Goal: Transaction & Acquisition: Purchase product/service

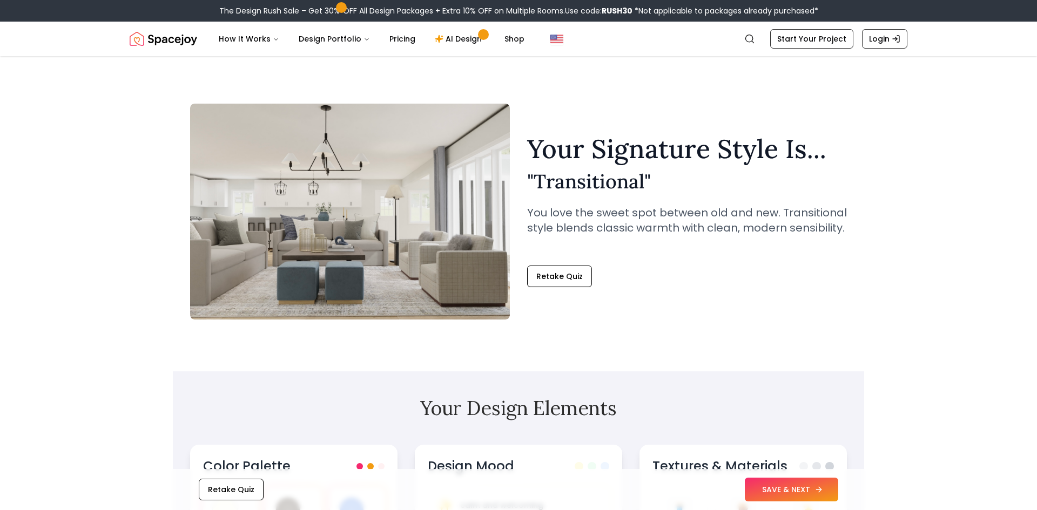
click at [807, 495] on button "SAVE & NEXT" at bounding box center [791, 490] width 93 height 24
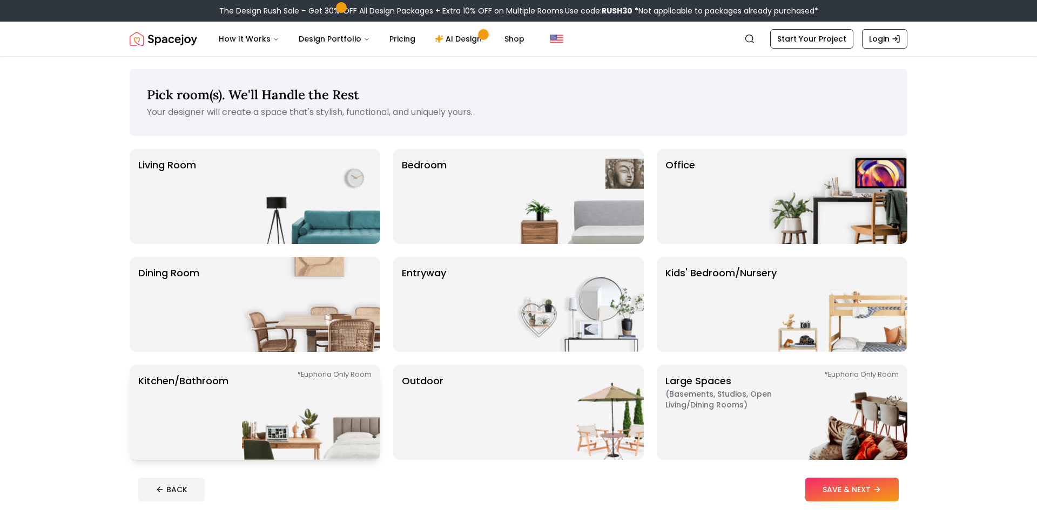
click at [187, 400] on p "Kitchen/Bathroom *Euphoria Only Room" at bounding box center [183, 413] width 90 height 78
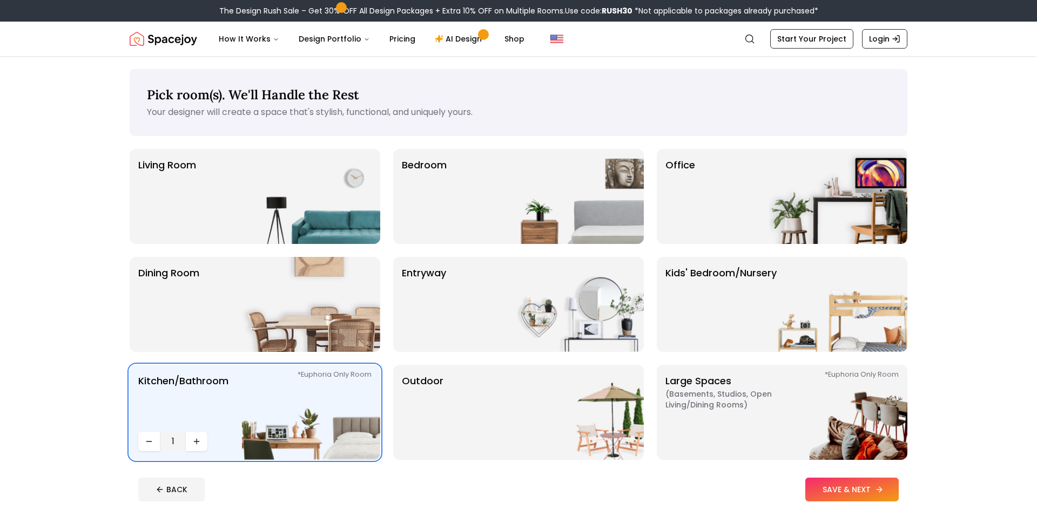
click at [855, 484] on button "SAVE & NEXT" at bounding box center [851, 490] width 93 height 24
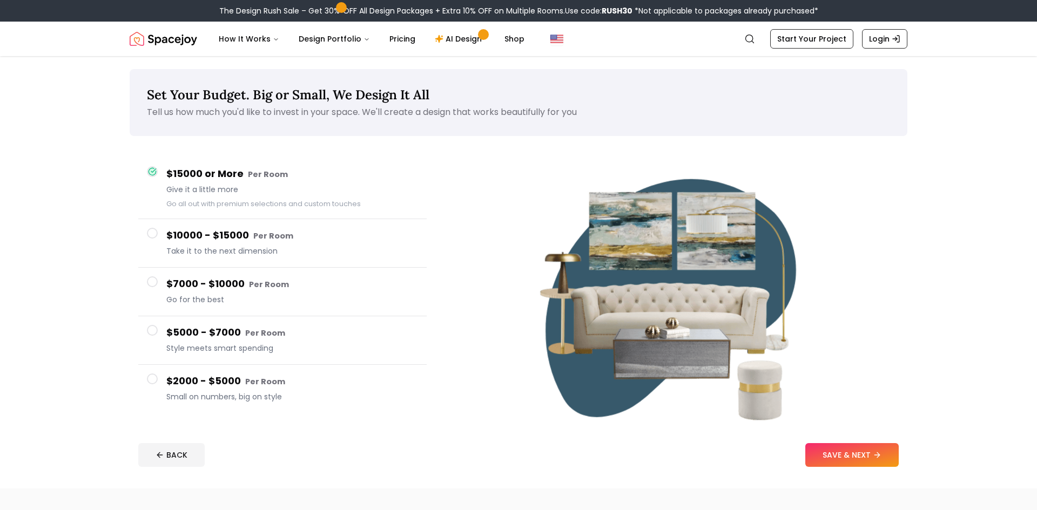
click at [246, 383] on small "Per Room" at bounding box center [265, 381] width 40 height 11
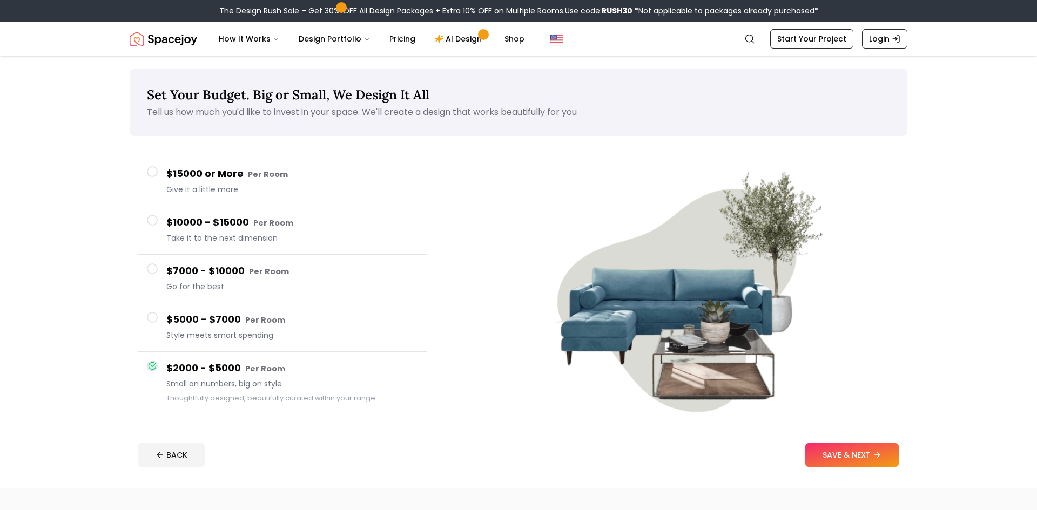
click at [279, 327] on h4 "$5000 - $7000 Per Room" at bounding box center [292, 320] width 252 height 16
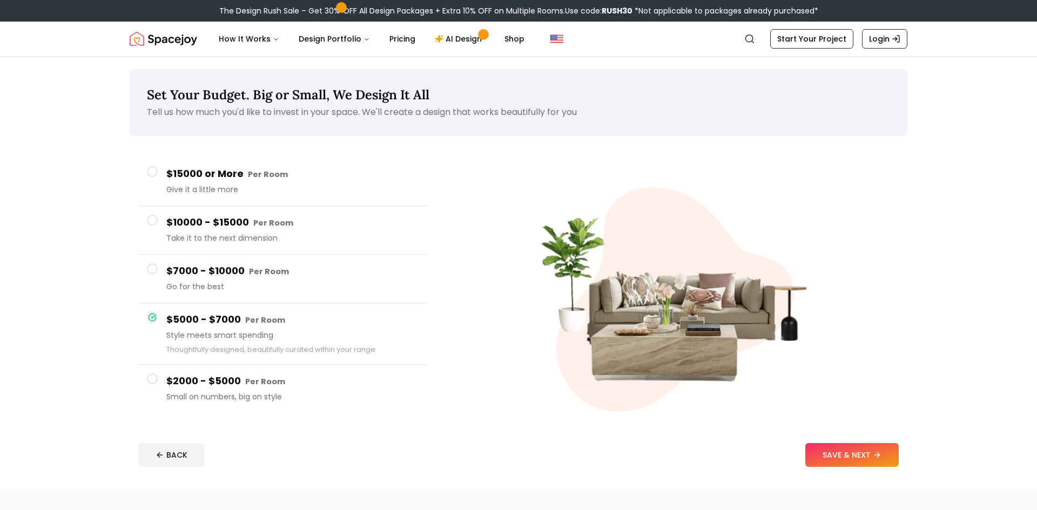
click at [292, 267] on h4 "$7000 - $10000 Per Room" at bounding box center [292, 271] width 252 height 16
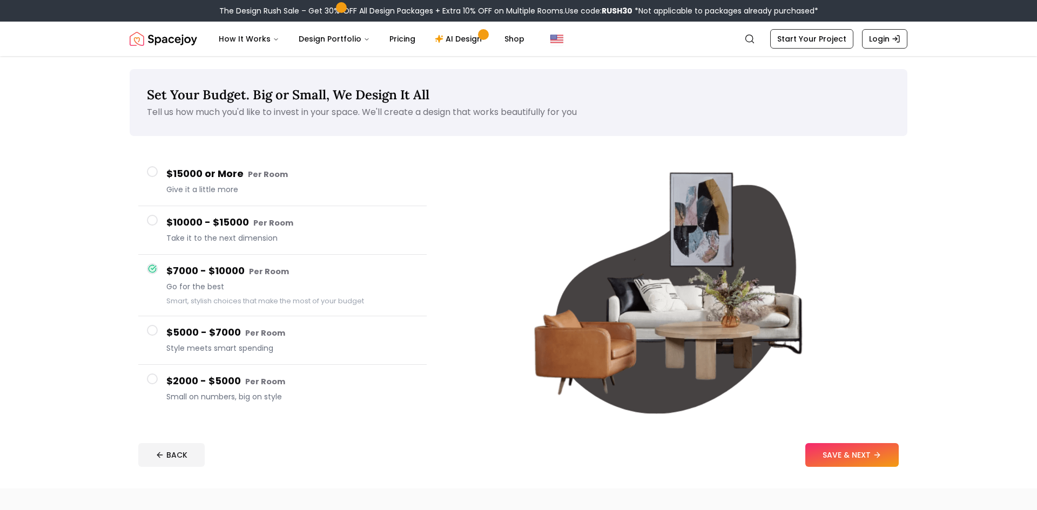
click at [283, 209] on button "$10000 - $15000 Per Room Take it to the next dimension" at bounding box center [282, 230] width 288 height 49
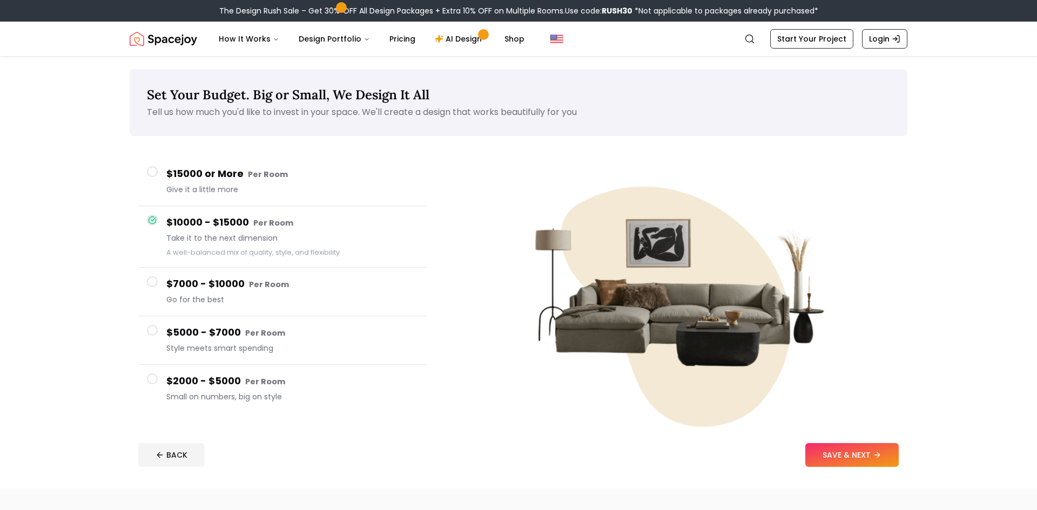
click at [291, 174] on h4 "$15000 or More Per Room" at bounding box center [292, 174] width 252 height 16
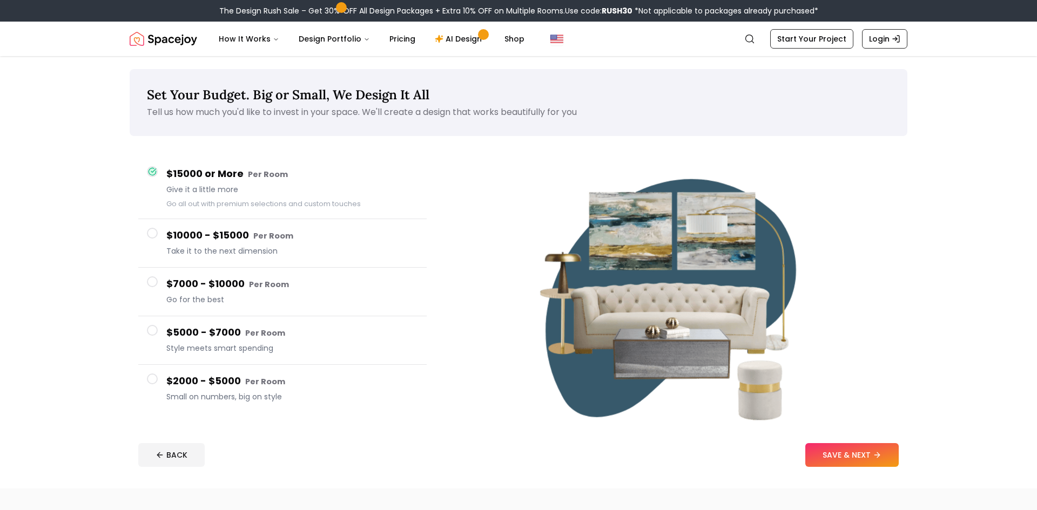
click at [311, 386] on h4 "$2000 - $5000 Per Room" at bounding box center [292, 382] width 252 height 16
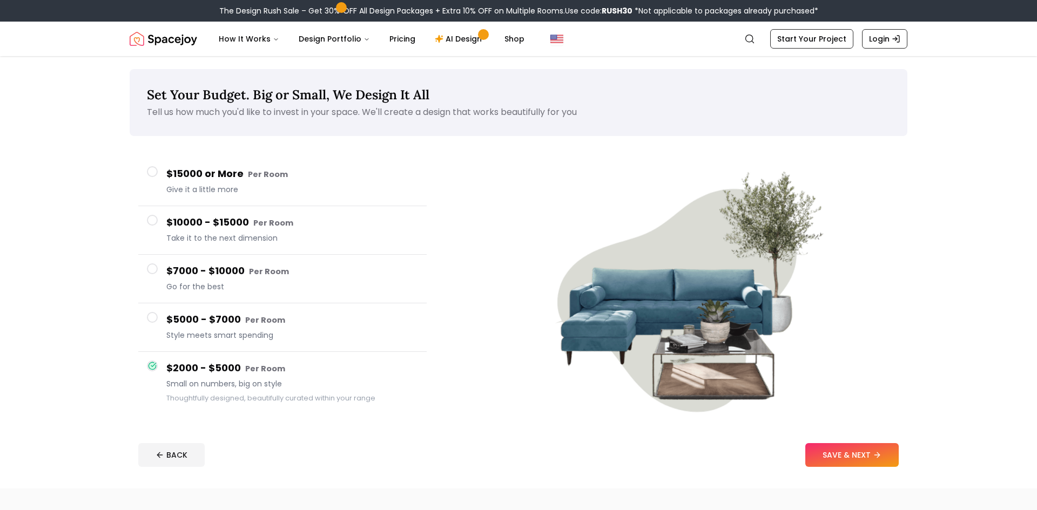
click at [305, 292] on div "$7000 - $10000 Per Room Go for the best" at bounding box center [292, 278] width 252 height 31
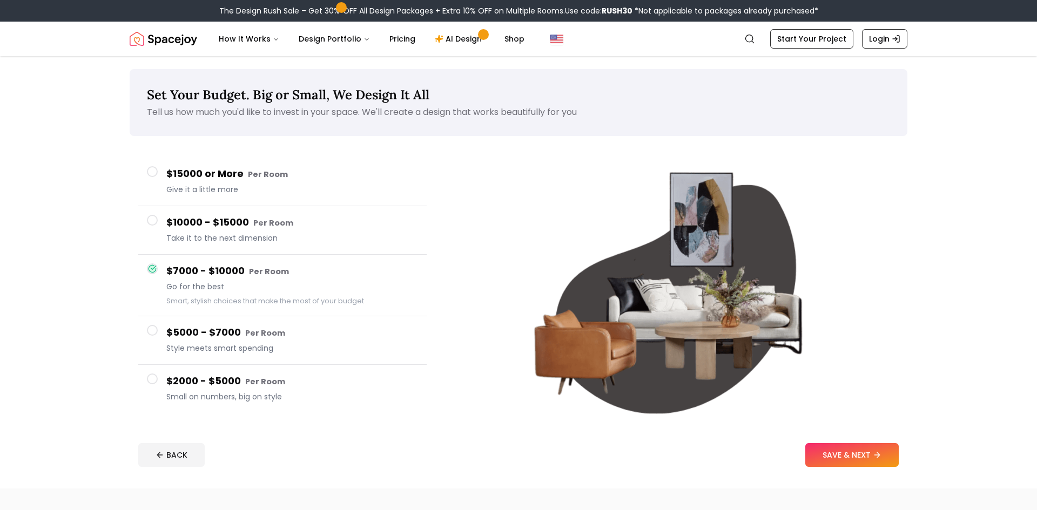
click at [300, 350] on span "Style meets smart spending" at bounding box center [292, 348] width 252 height 11
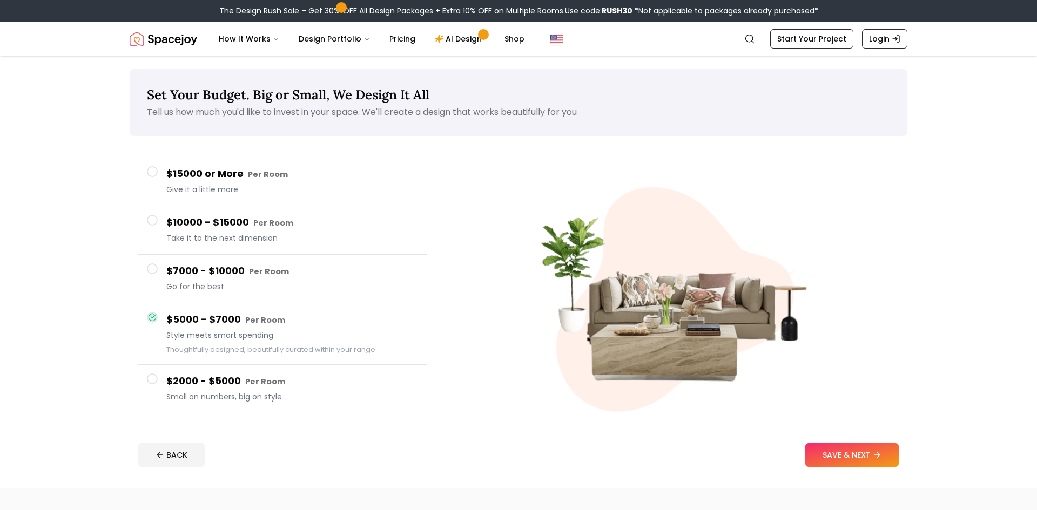
click at [226, 388] on h4 "$2000 - $5000 Per Room" at bounding box center [292, 382] width 252 height 16
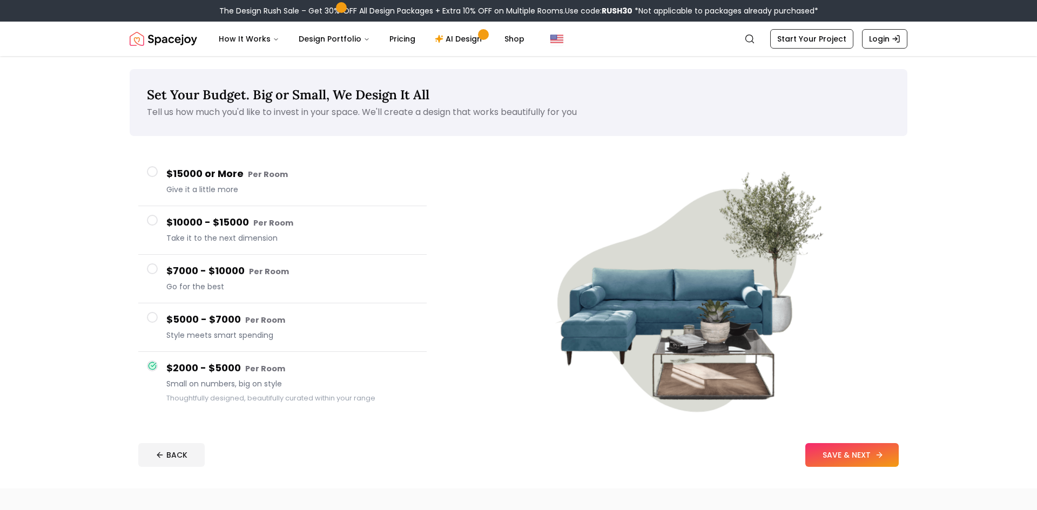
click at [878, 458] on icon at bounding box center [879, 455] width 9 height 9
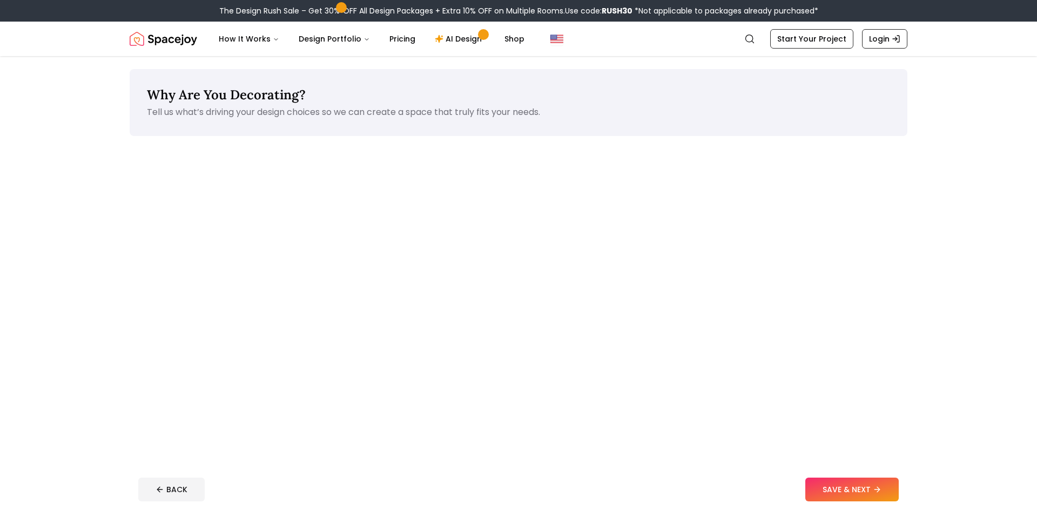
click at [878, 459] on div "Just got hitched" at bounding box center [780, 505] width 253 height 135
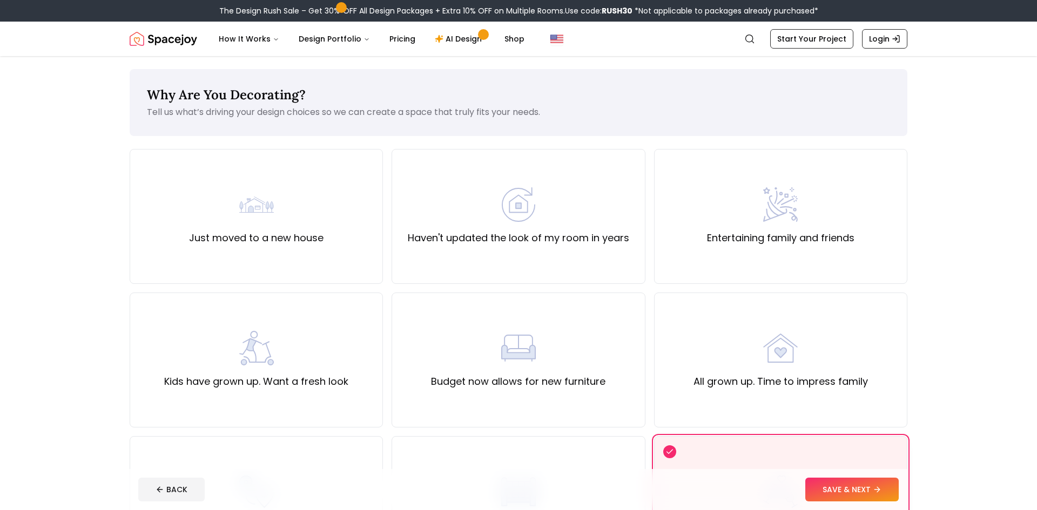
click at [878, 459] on div "Just got hitched" at bounding box center [780, 503] width 253 height 135
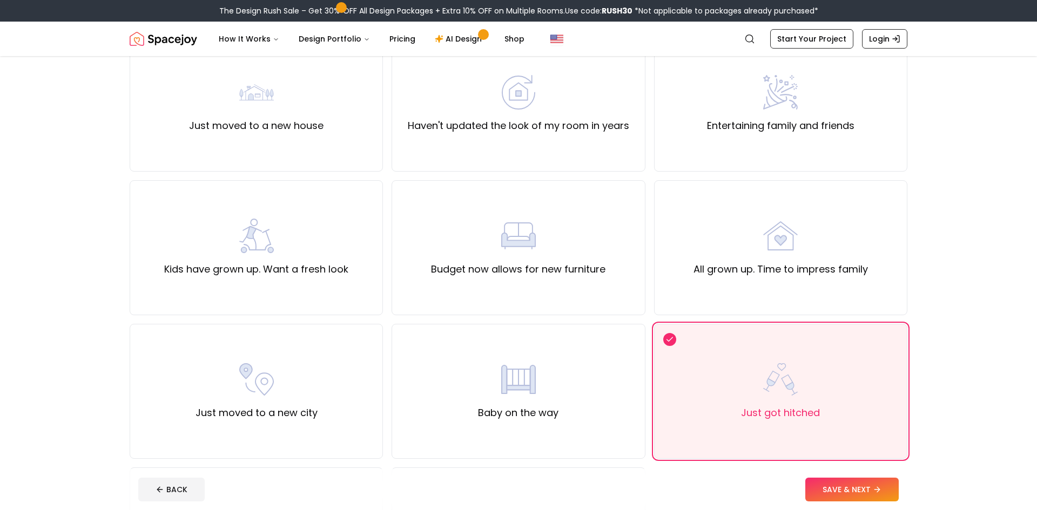
scroll to position [286, 0]
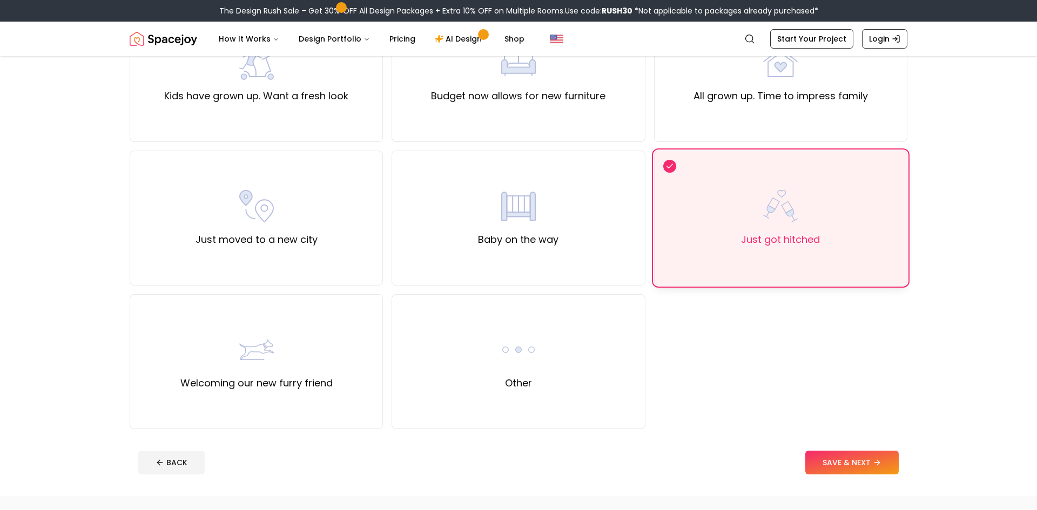
click at [668, 173] on div "Just got hitched" at bounding box center [780, 218] width 253 height 135
click at [668, 170] on icon at bounding box center [669, 166] width 9 height 13
click at [612, 270] on div "Baby on the way" at bounding box center [517, 218] width 253 height 135
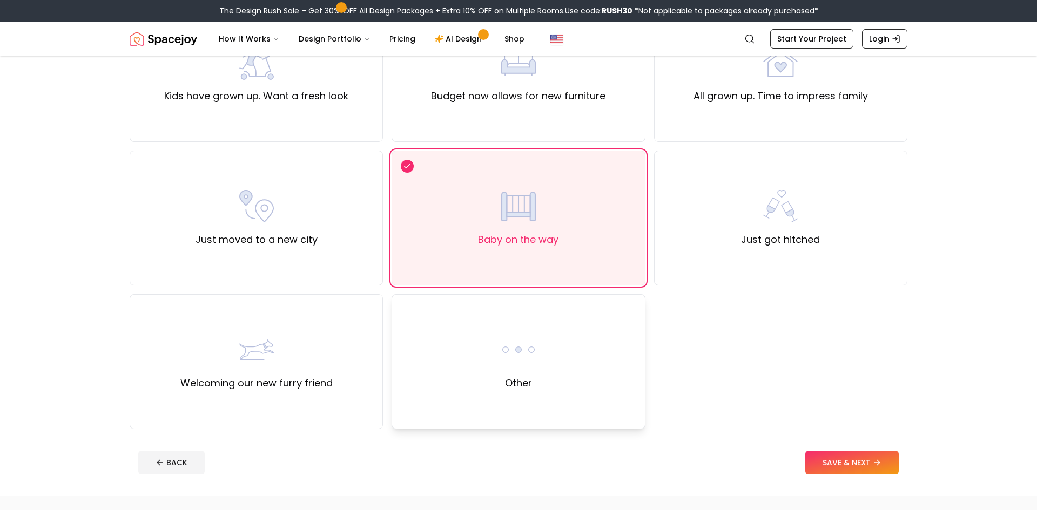
click at [621, 353] on div "Other" at bounding box center [517, 361] width 253 height 135
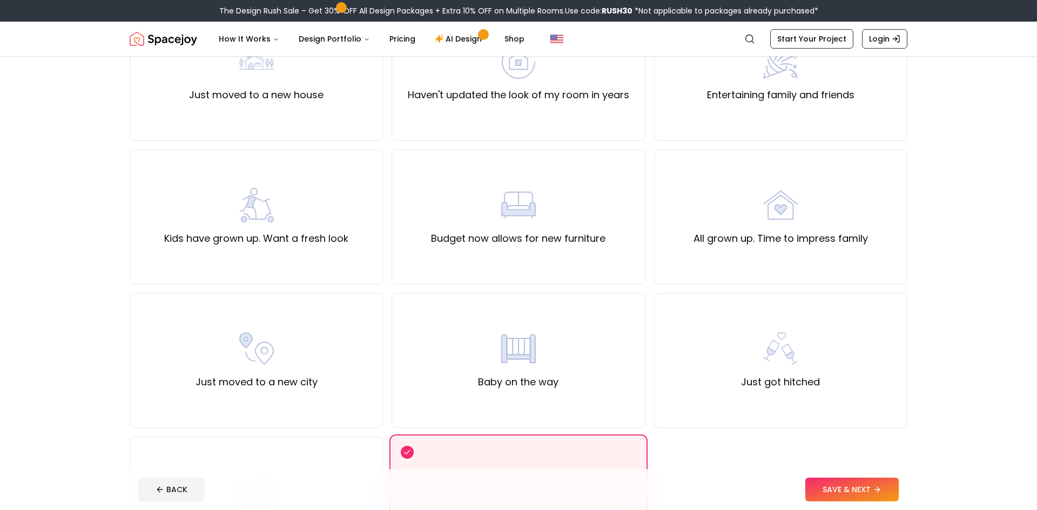
scroll to position [84, 0]
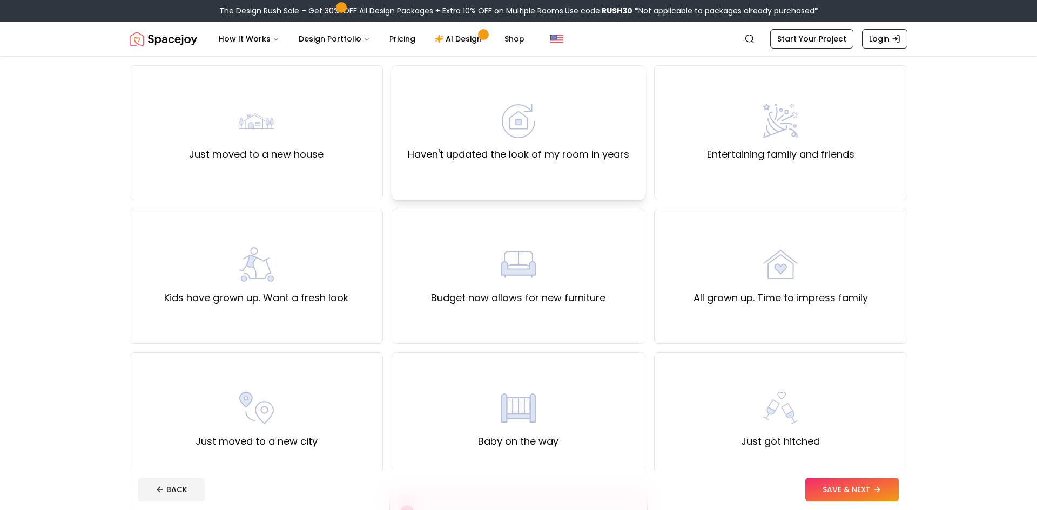
click at [532, 163] on div "Haven't updated the look of my room in years" at bounding box center [517, 132] width 253 height 135
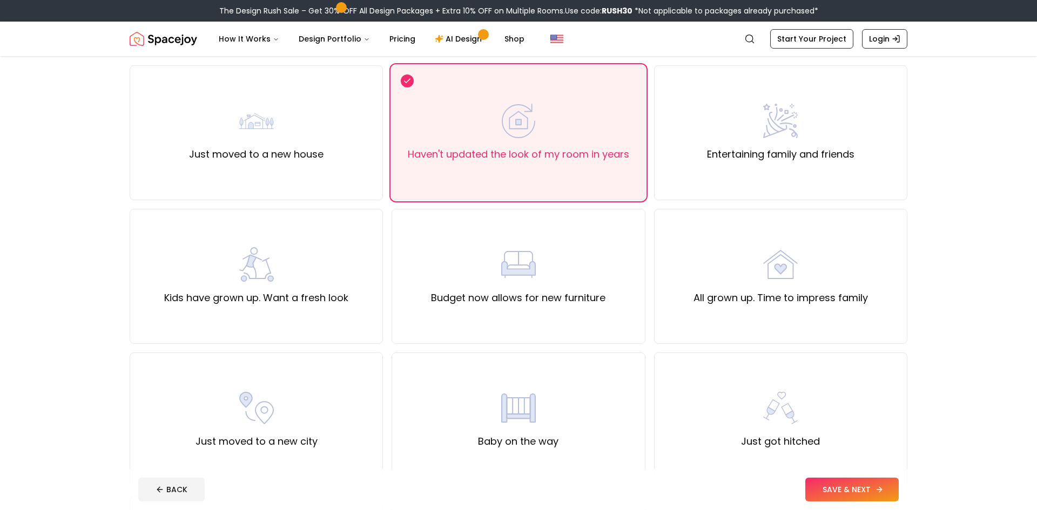
click at [834, 489] on button "SAVE & NEXT" at bounding box center [851, 490] width 93 height 24
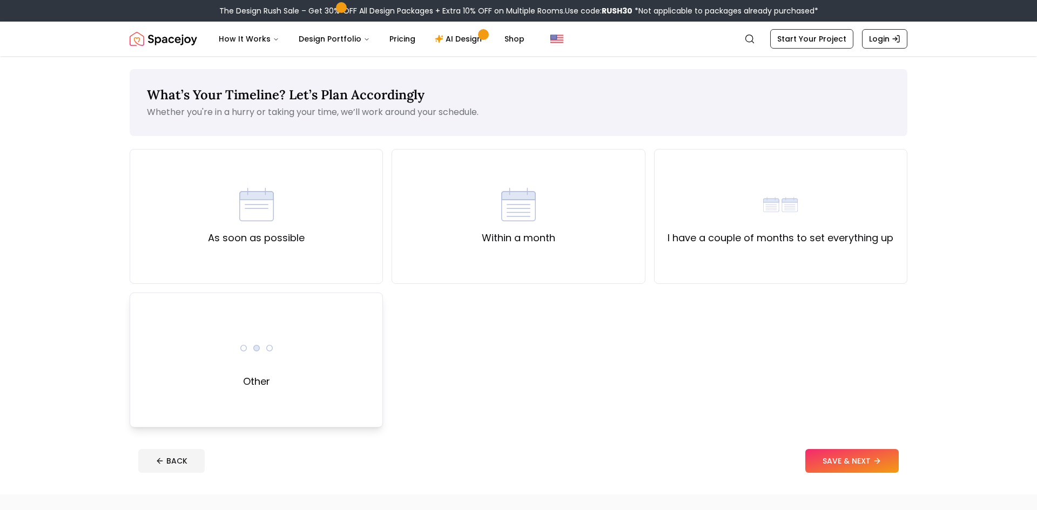
click at [277, 370] on div "Other" at bounding box center [256, 360] width 253 height 135
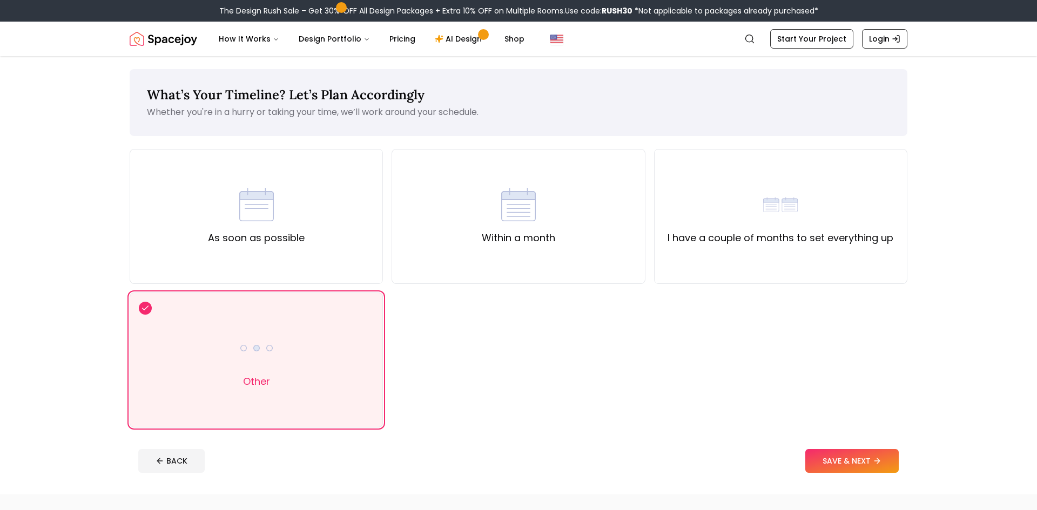
click at [918, 473] on div "What’s Your Timeline? Let’s Plan Accordingly Whether you're in a hurry or takin…" at bounding box center [518, 275] width 829 height 438
click at [863, 464] on button "SAVE & NEXT" at bounding box center [851, 461] width 93 height 24
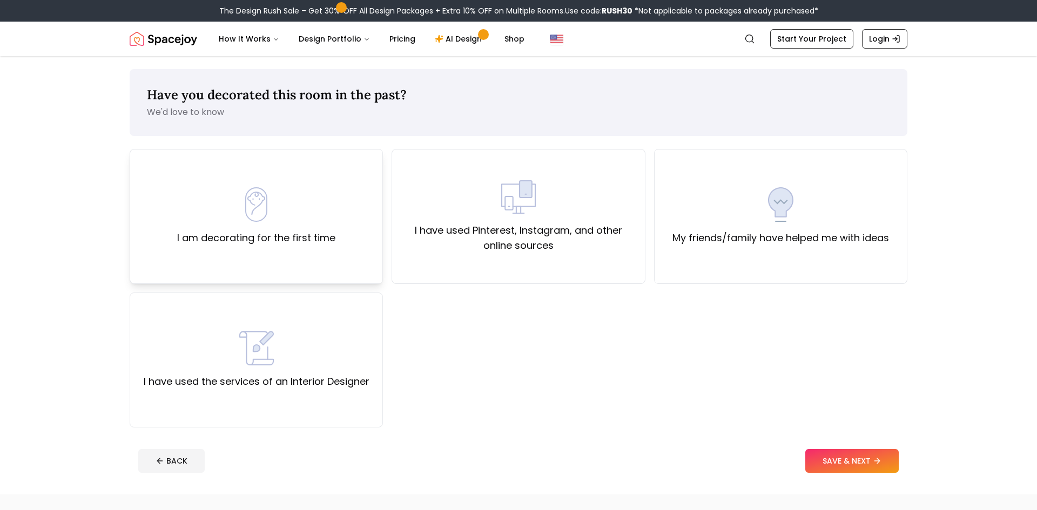
click at [310, 231] on label "I am decorating for the first time" at bounding box center [256, 238] width 158 height 15
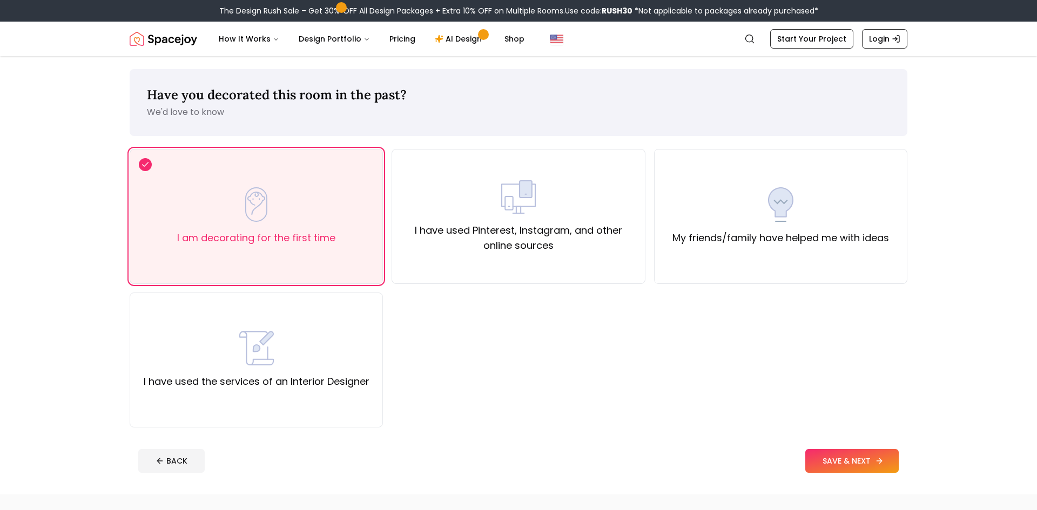
click at [853, 462] on button "SAVE & NEXT" at bounding box center [851, 461] width 93 height 24
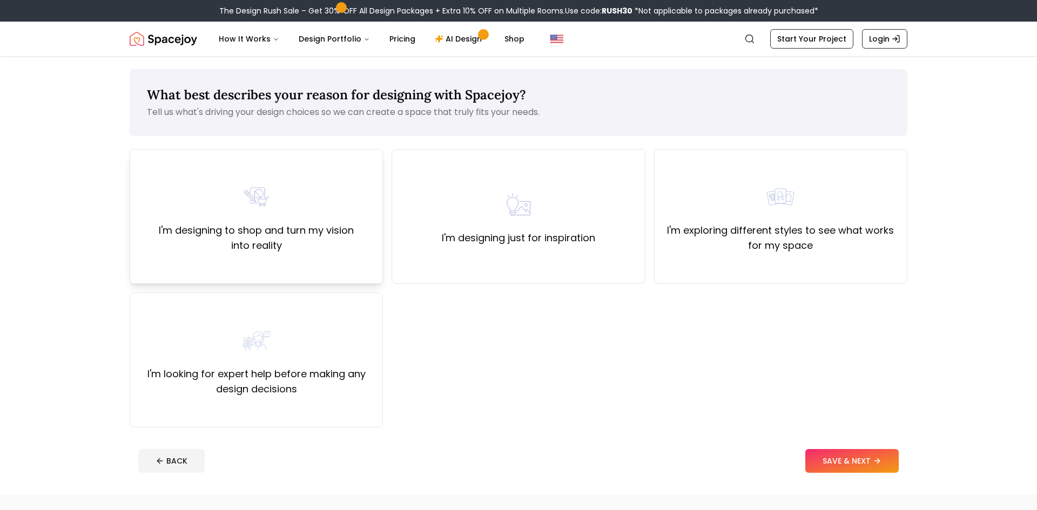
click at [374, 241] on div "I'm designing to shop and turn my vision into reality" at bounding box center [256, 216] width 253 height 135
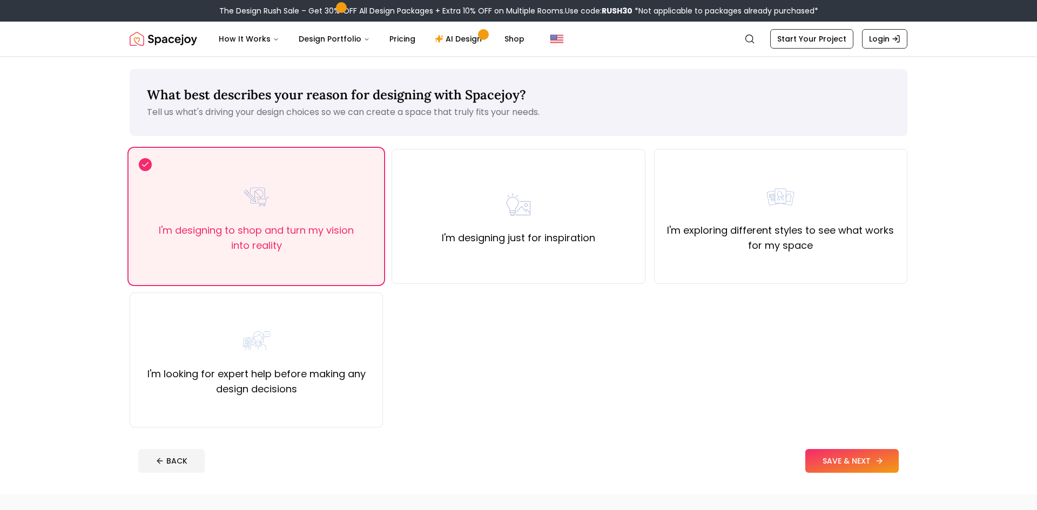
click at [857, 471] on button "SAVE & NEXT" at bounding box center [851, 461] width 93 height 24
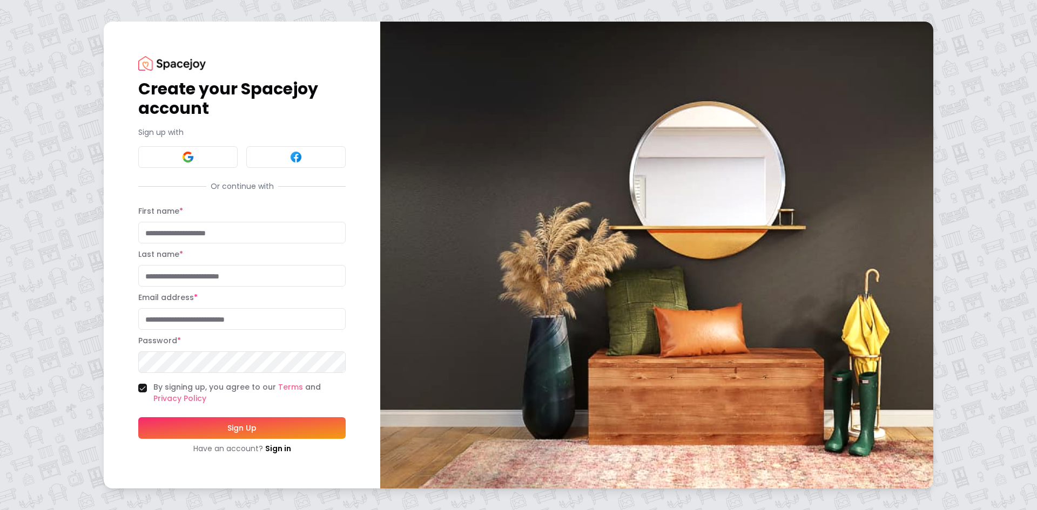
click at [225, 230] on input "First name *" at bounding box center [241, 233] width 207 height 22
type input "*"
type input "***"
click at [195, 272] on input "Last name *" at bounding box center [241, 276] width 207 height 22
type input "******"
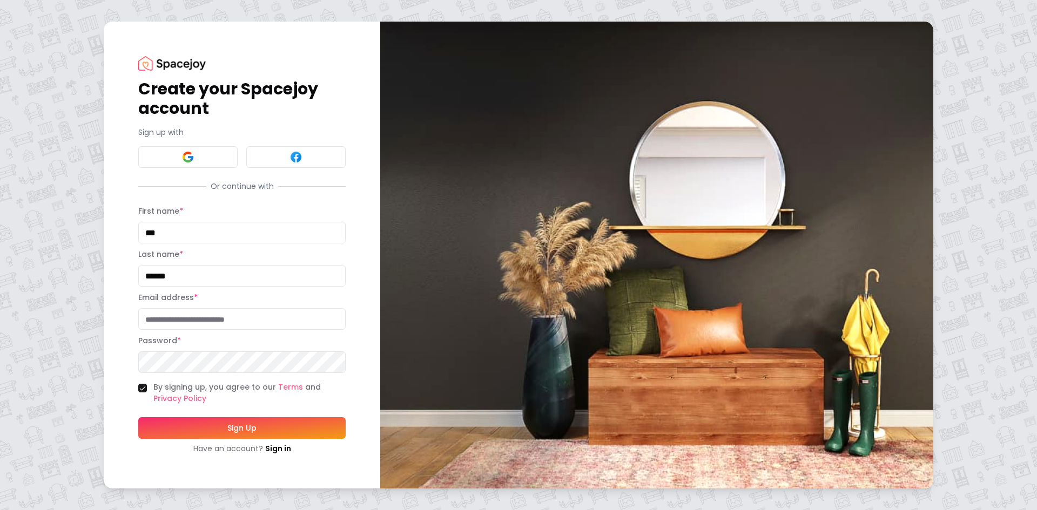
click at [192, 313] on input "Email address *" at bounding box center [241, 319] width 207 height 22
type input "**********"
click at [220, 429] on button "Sign Up" at bounding box center [241, 428] width 207 height 22
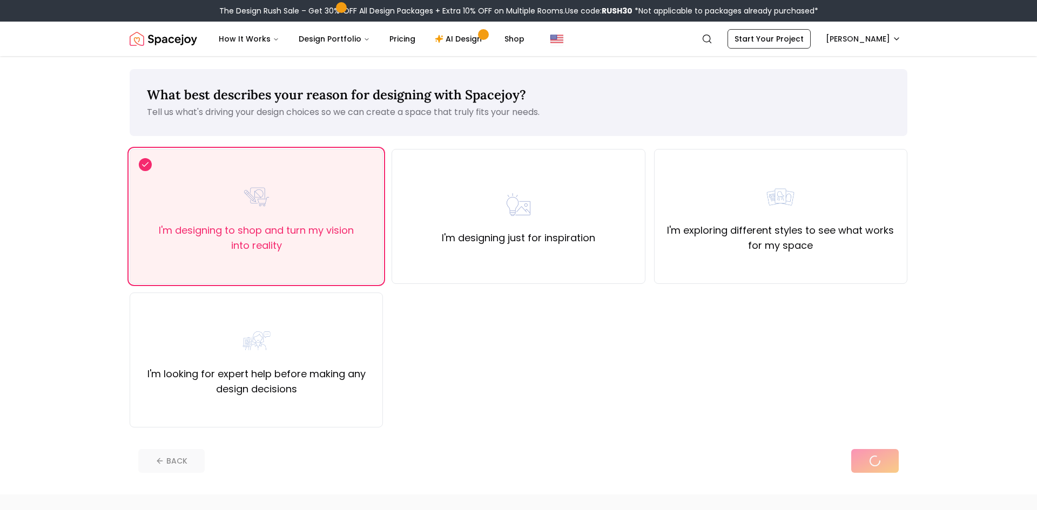
click at [863, 464] on div "BACK" at bounding box center [518, 461] width 760 height 24
click at [339, 9] on span at bounding box center [341, 7] width 5 height 5
